Goal: Information Seeking & Learning: Learn about a topic

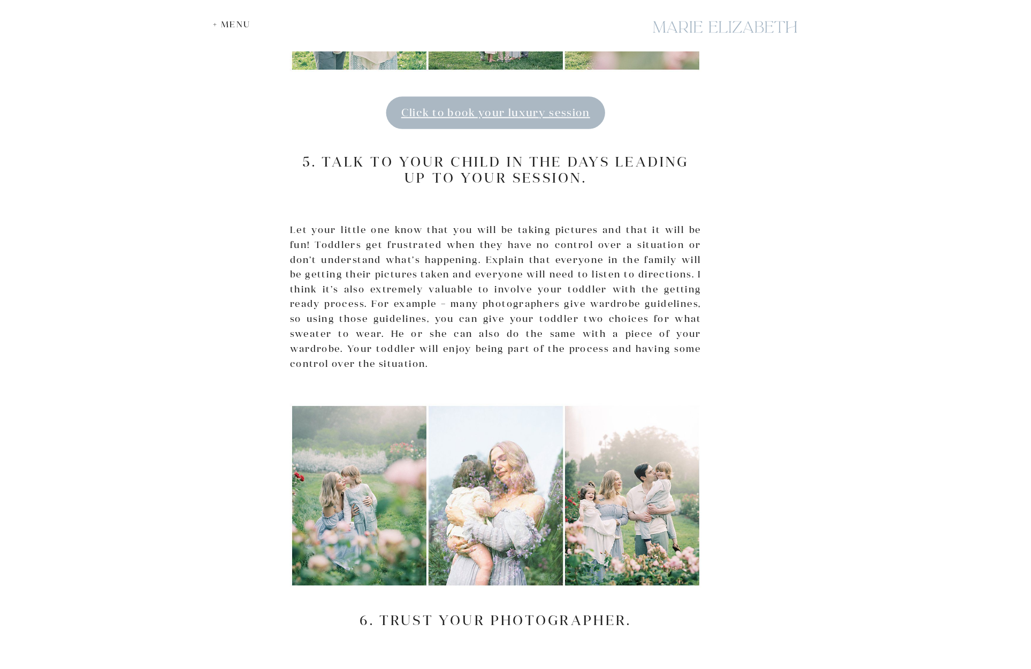
scroll to position [0, 10]
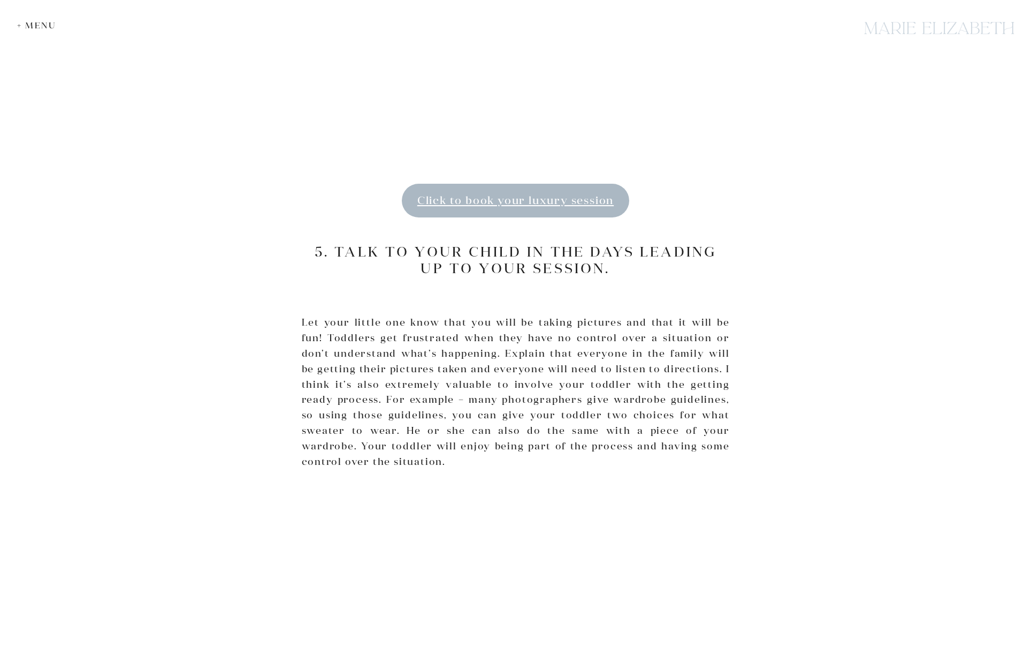
scroll to position [3130, 0]
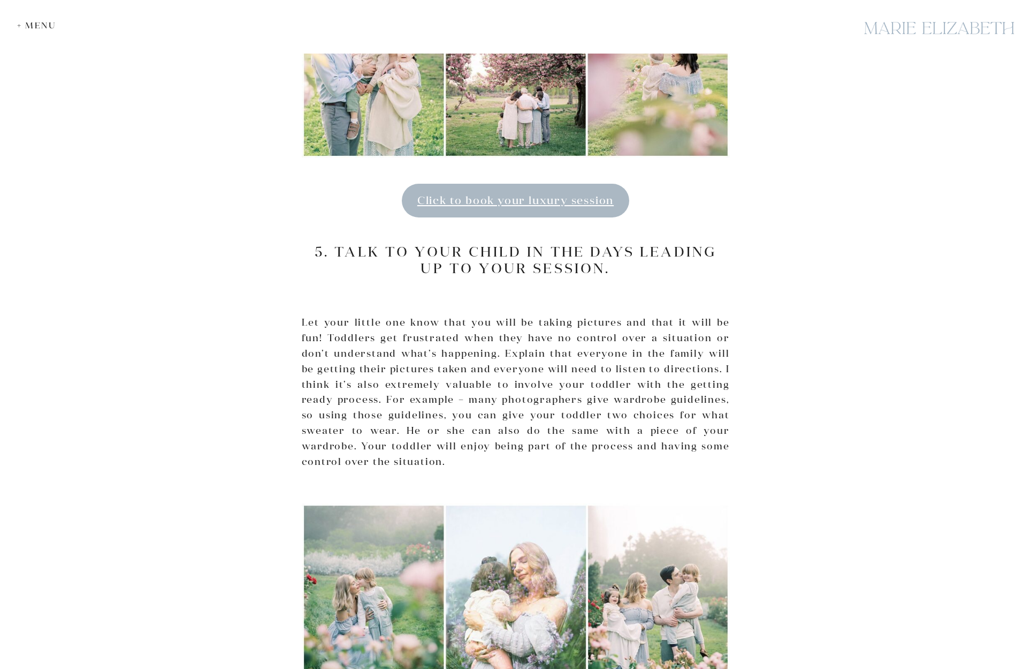
click at [43, 21] on div "+ Menu" at bounding box center [39, 25] width 44 height 10
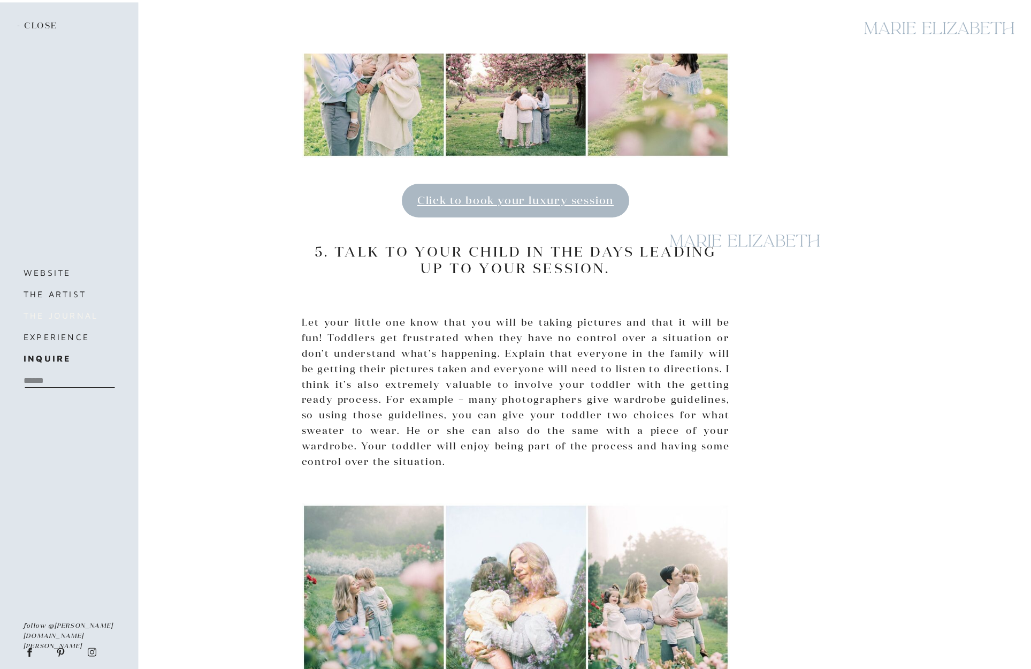
click at [52, 316] on h3 "the journal" at bounding box center [69, 315] width 90 height 15
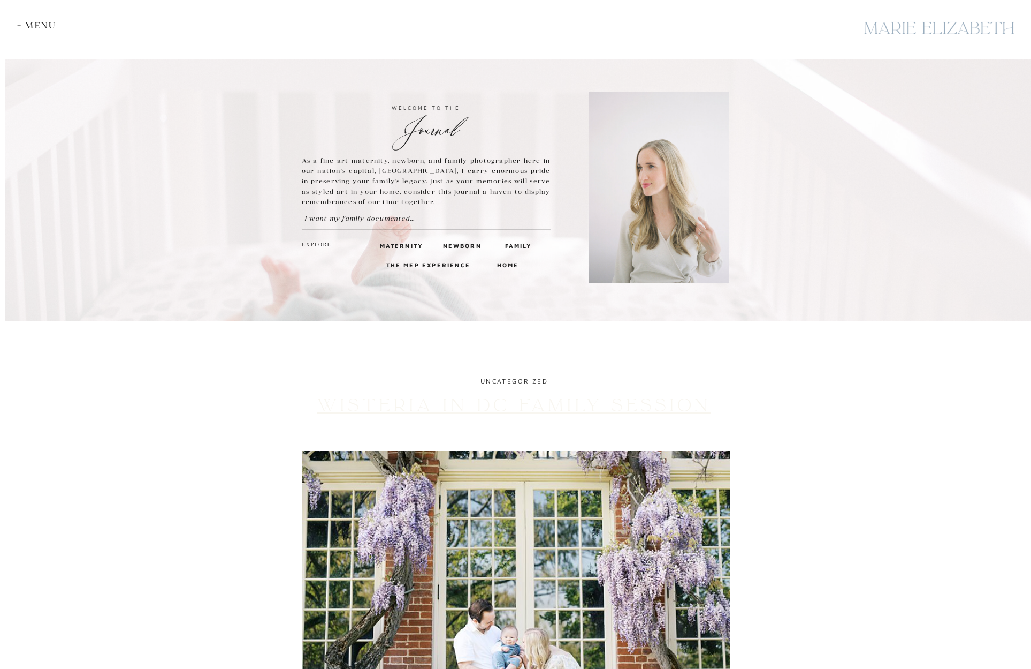
click at [375, 401] on link "Wisteria in DC Family Session" at bounding box center [514, 405] width 394 height 22
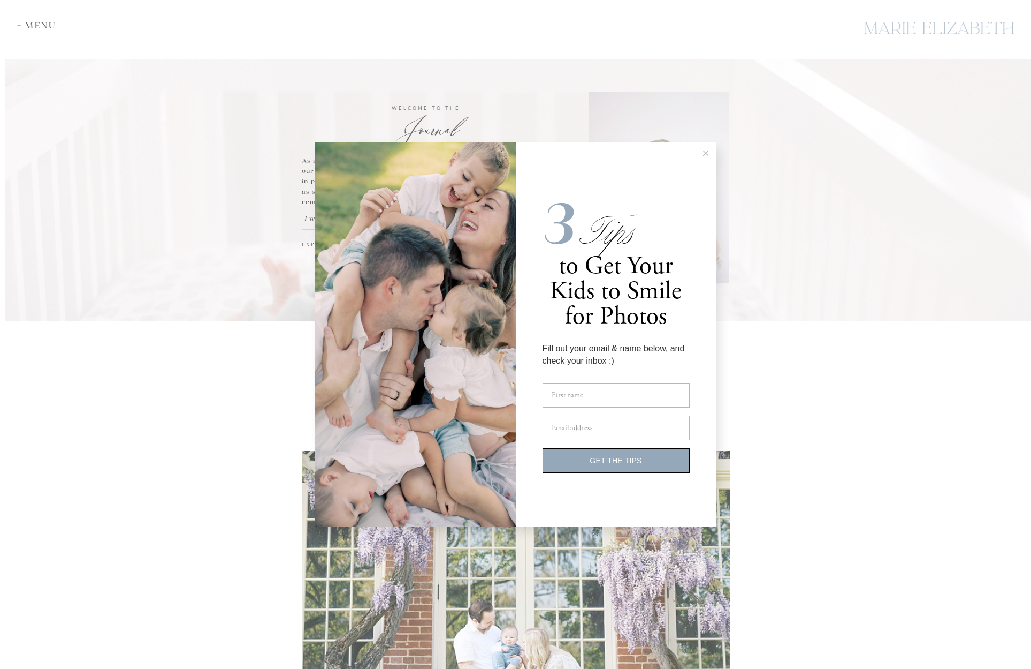
click at [704, 151] on line at bounding box center [705, 153] width 5 height 5
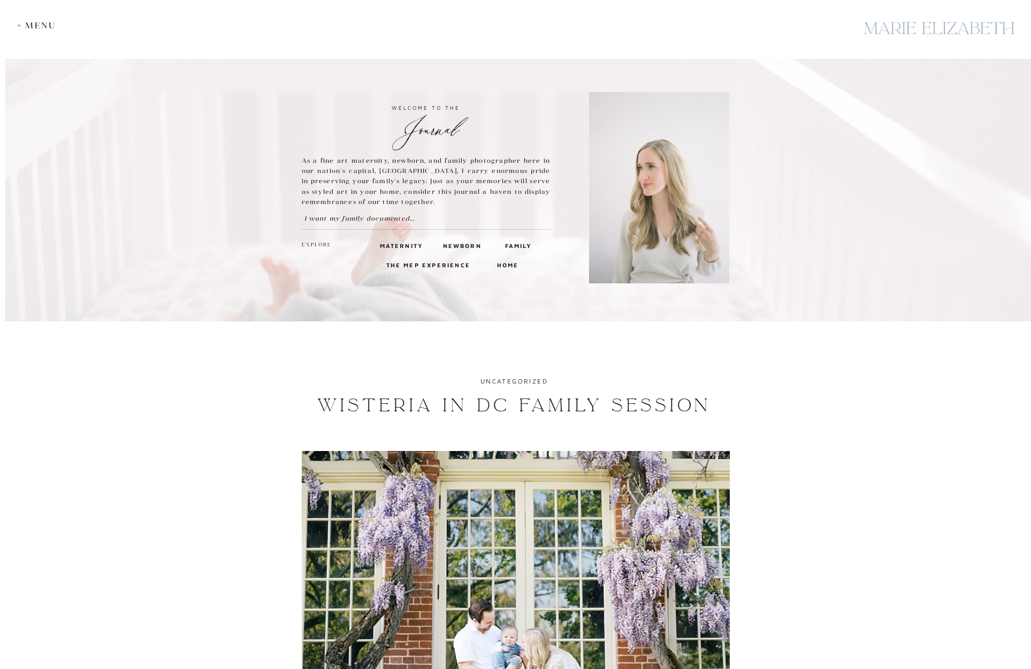
click at [420, 261] on h3 "The MEP Experience" at bounding box center [429, 265] width 87 height 10
click at [419, 264] on h3 "The MEP Experience" at bounding box center [429, 265] width 87 height 10
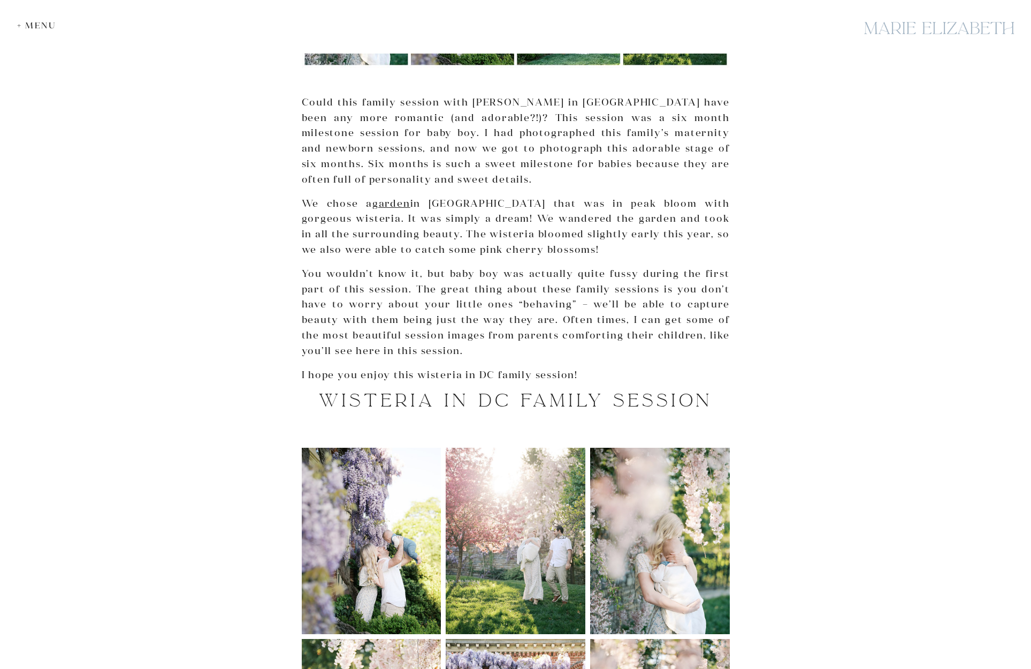
scroll to position [256, 0]
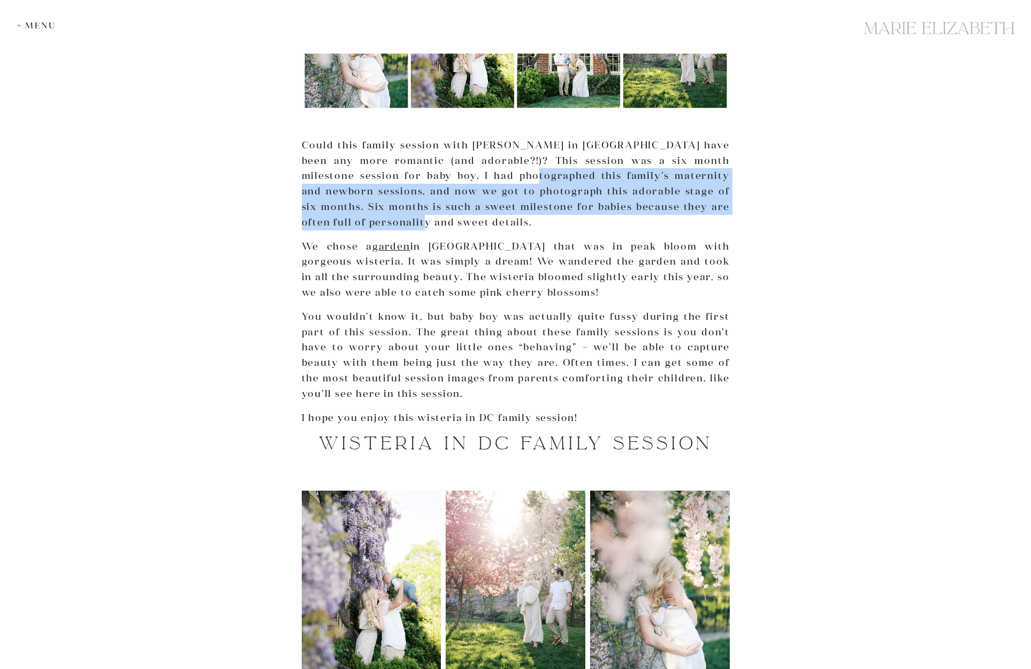
drag, startPoint x: 456, startPoint y: 176, endPoint x: 709, endPoint y: 213, distance: 255.4
click at [709, 213] on p "Could this family session with wisteria in DC have been any more romantic (and …" at bounding box center [516, 184] width 428 height 93
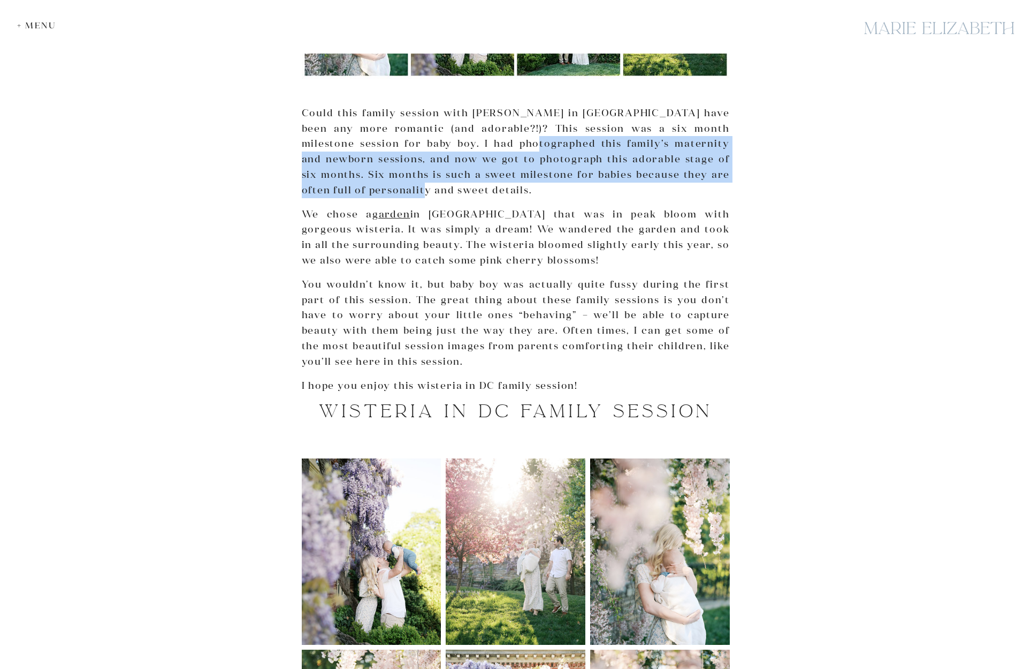
scroll to position [299, 0]
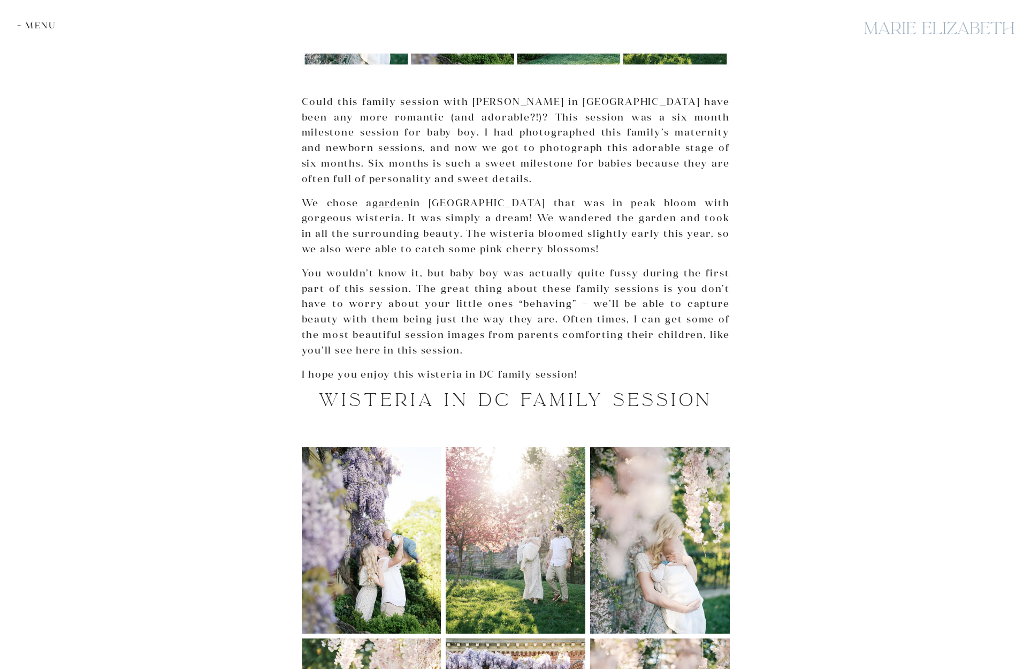
click at [309, 200] on p "We chose a garden in Georgetown DC that was in peak bloom with gorgeous wisteri…" at bounding box center [516, 226] width 428 height 62
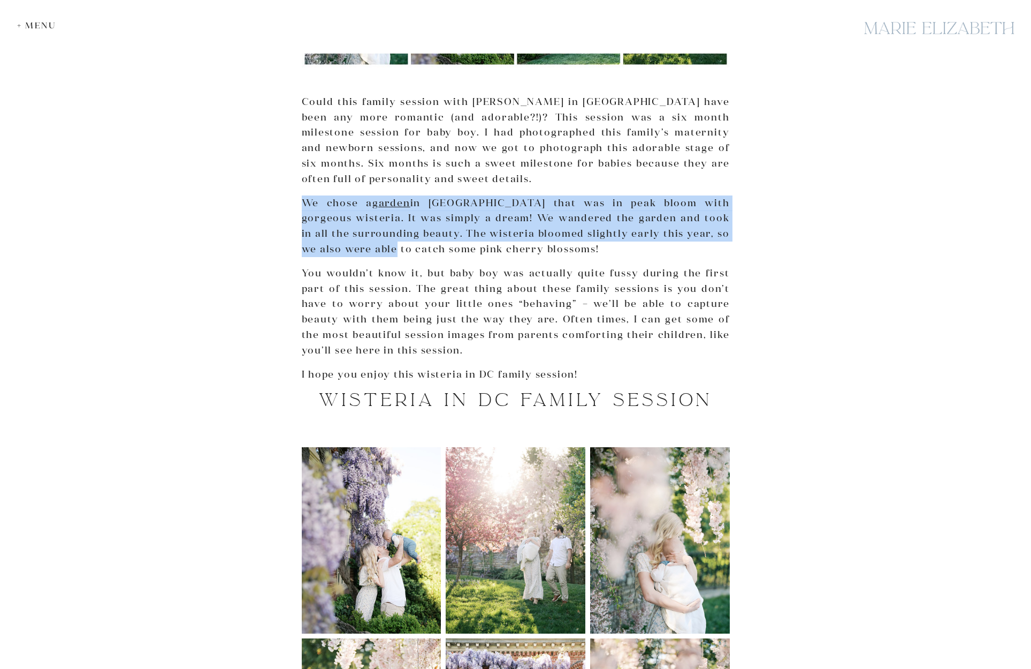
drag, startPoint x: 308, startPoint y: 201, endPoint x: 364, endPoint y: 239, distance: 68.1
click at [364, 239] on p "We chose a garden in Georgetown DC that was in peak bloom with gorgeous wisteri…" at bounding box center [516, 226] width 428 height 62
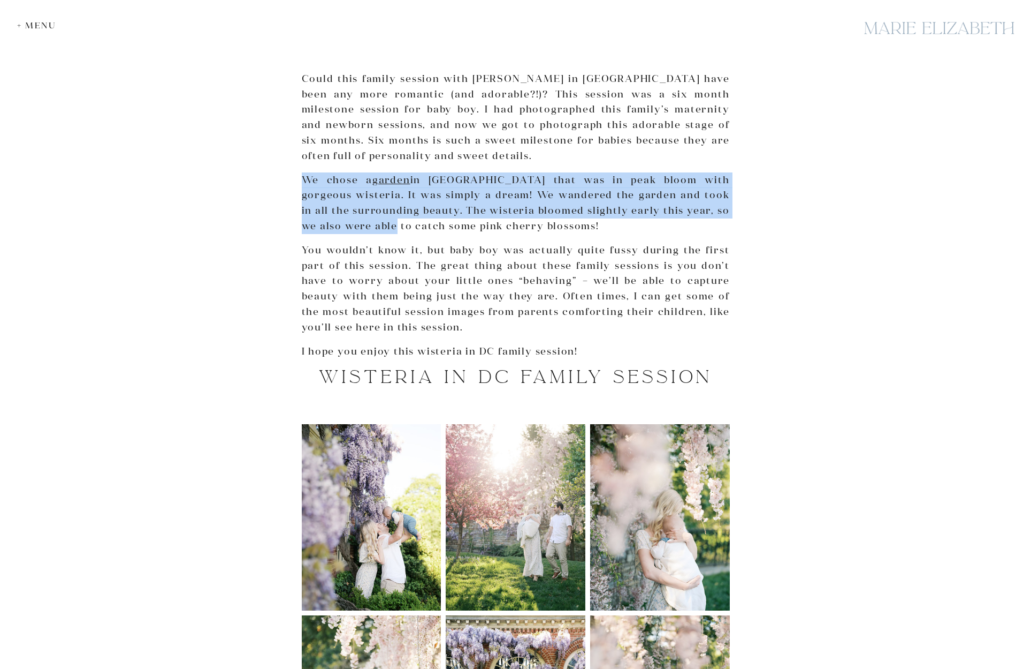
scroll to position [323, 0]
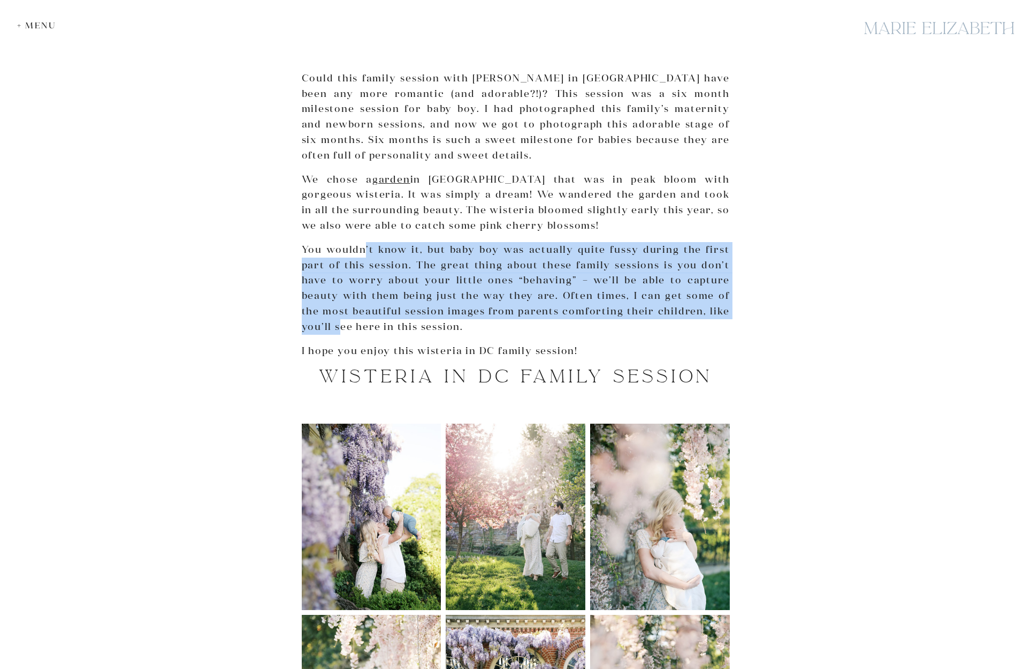
drag, startPoint x: 364, startPoint y: 238, endPoint x: 341, endPoint y: 313, distance: 78.5
click at [341, 313] on p "You wouldn’t know it, but baby boy was actually quite fussy during the first pa…" at bounding box center [516, 288] width 428 height 93
click at [352, 466] on img at bounding box center [372, 516] width 140 height 186
click at [393, 496] on img at bounding box center [372, 516] width 140 height 186
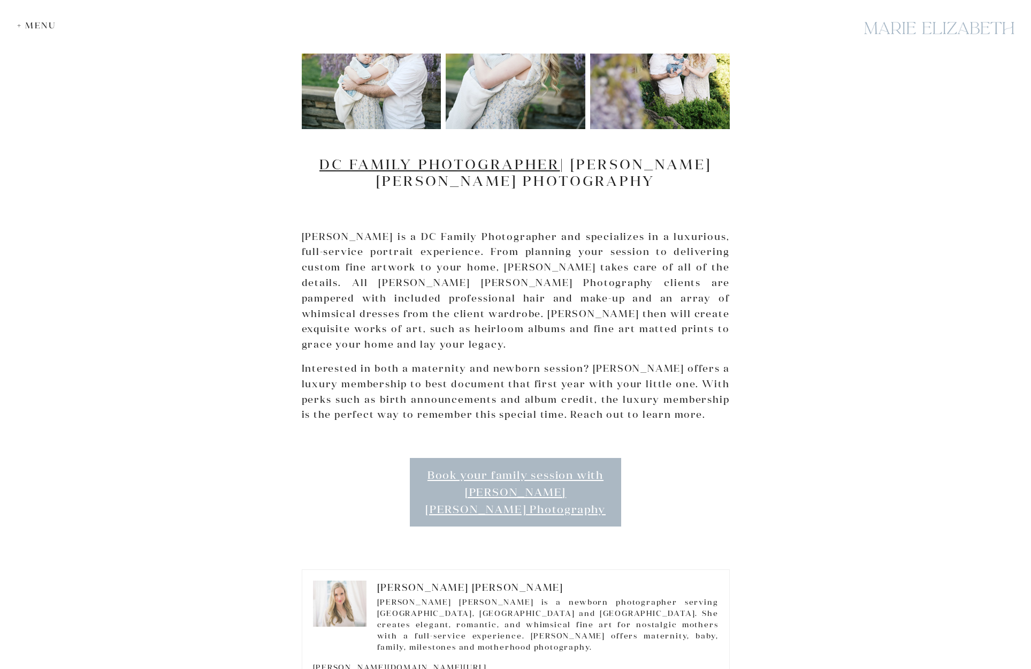
scroll to position [1574, 0]
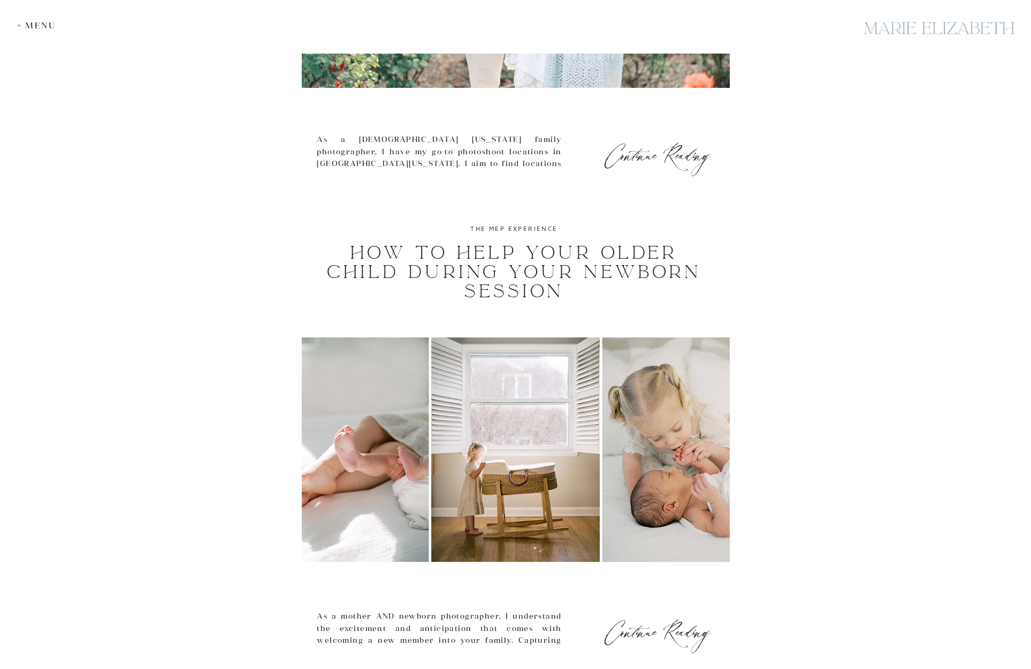
scroll to position [610, 0]
click at [419, 264] on link "How to Help Your Older Child During Your Newborn Session" at bounding box center [514, 271] width 375 height 61
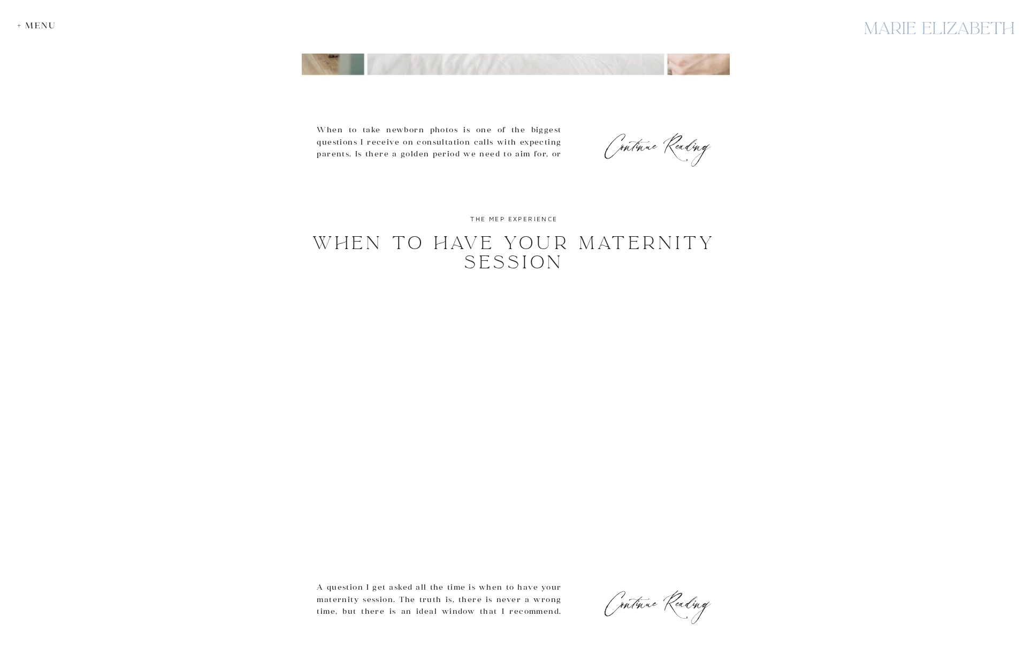
scroll to position [2011, 0]
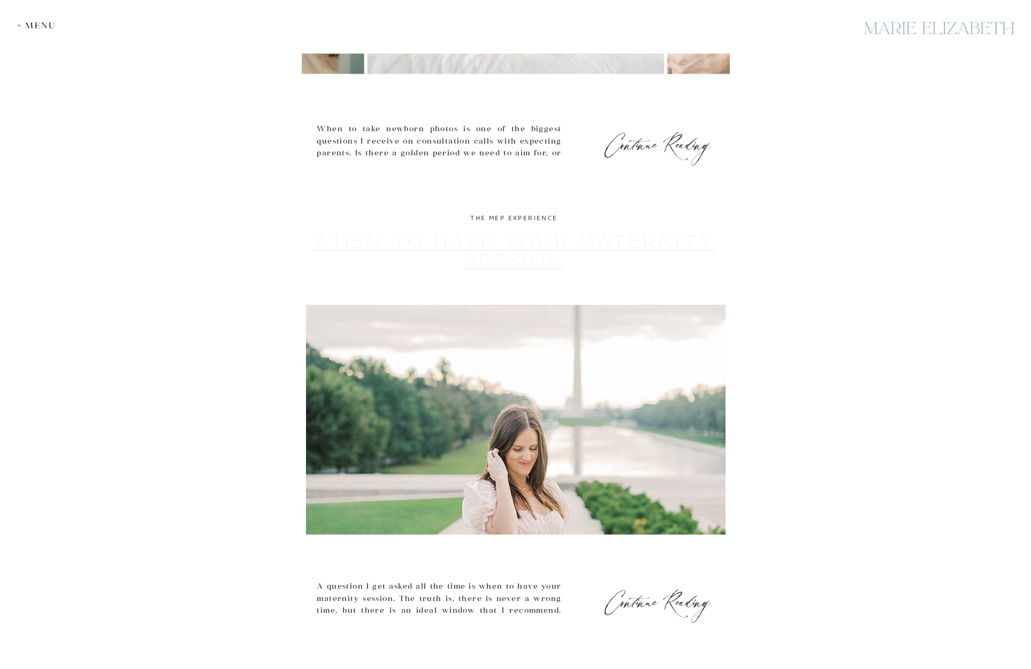
click at [518, 240] on link "When to Have Your Maternity Session" at bounding box center [514, 252] width 403 height 42
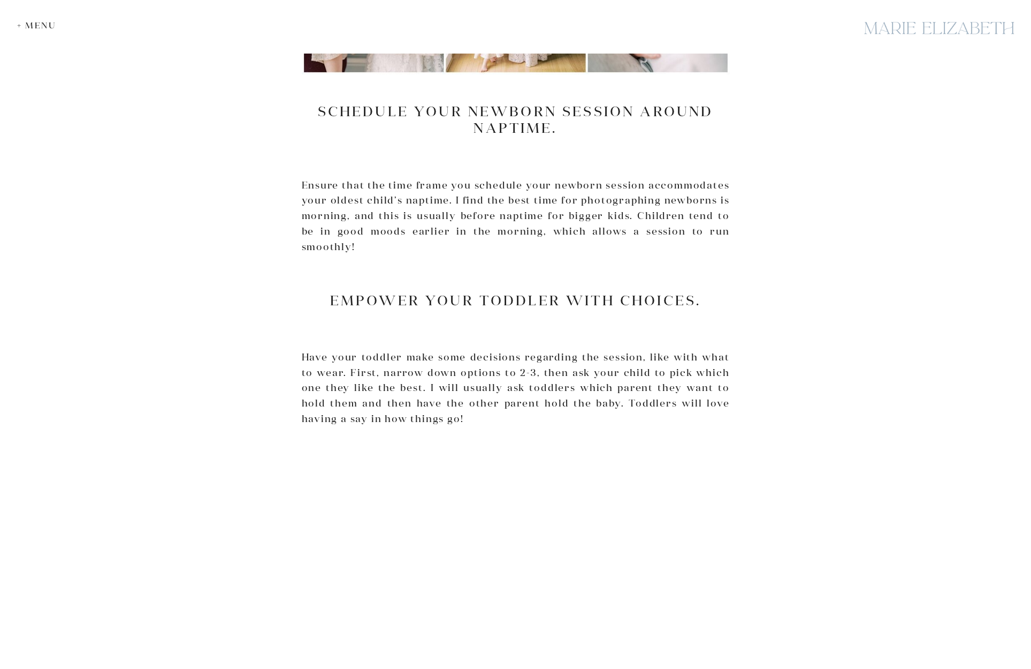
scroll to position [833, 0]
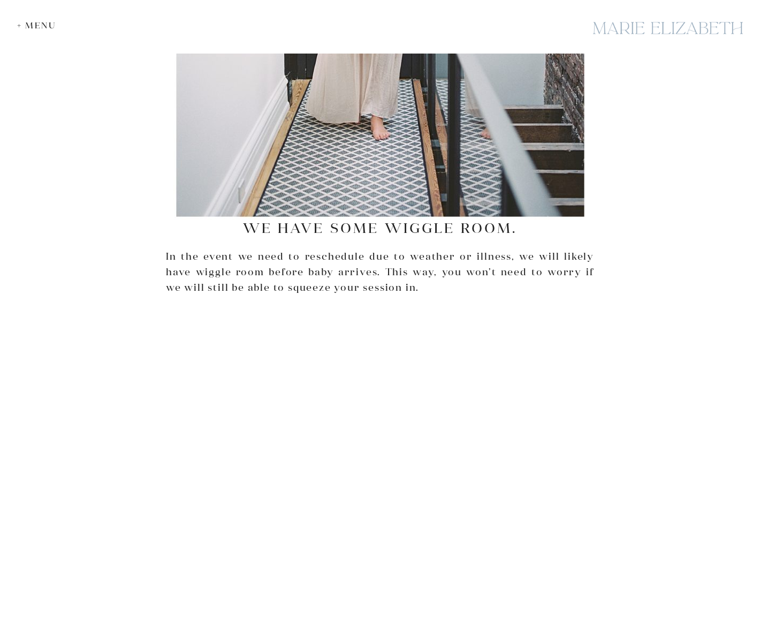
scroll to position [2229, 0]
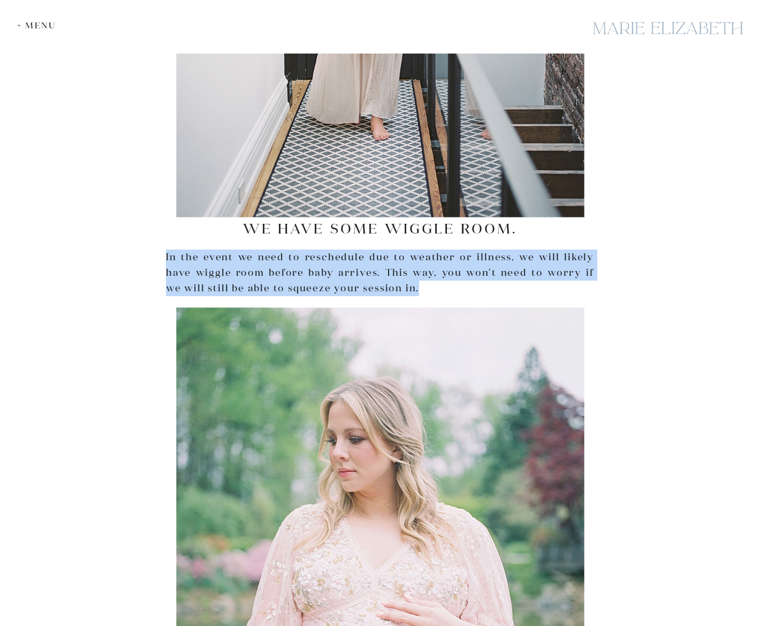
drag, startPoint x: 401, startPoint y: 284, endPoint x: 180, endPoint y: 236, distance: 226.1
click at [180, 236] on div "A question I get asked all the time is when to have your maternity session. The…" at bounding box center [380, 3] width 428 height 4020
copy p "In the event we need to reschedule due to weather or illness, we will likely ha…"
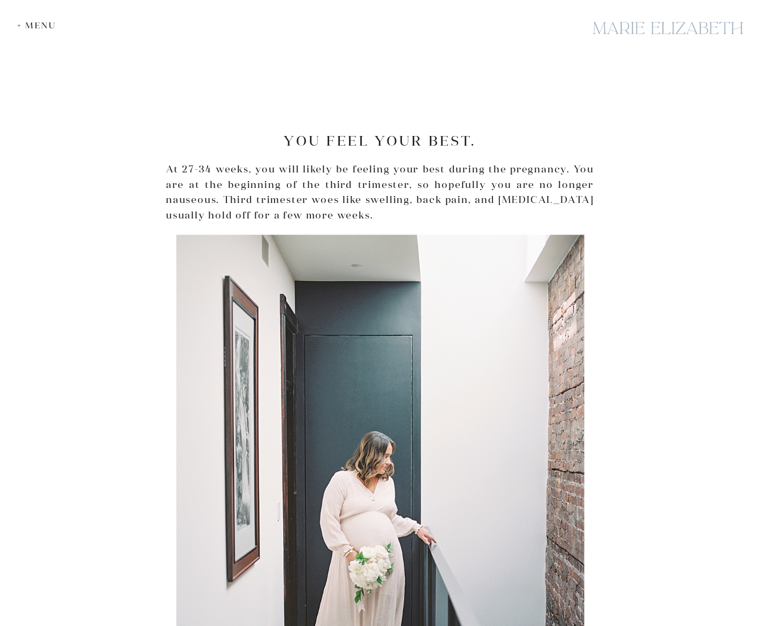
scroll to position [1531, 0]
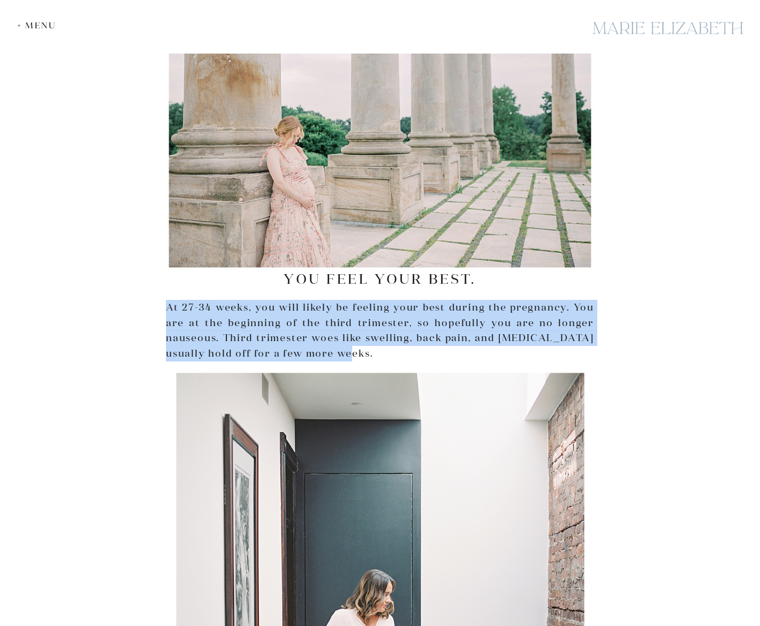
drag, startPoint x: 168, startPoint y: 305, endPoint x: 328, endPoint y: 354, distance: 167.1
click at [328, 354] on p "At 27-34 weeks, you will likely be feeling your best during the pregnancy. You …" at bounding box center [380, 331] width 428 height 62
copy p "At 27-34 weeks, you will likely be feeling your best during the pregnancy. You …"
